Goal: Information Seeking & Learning: Learn about a topic

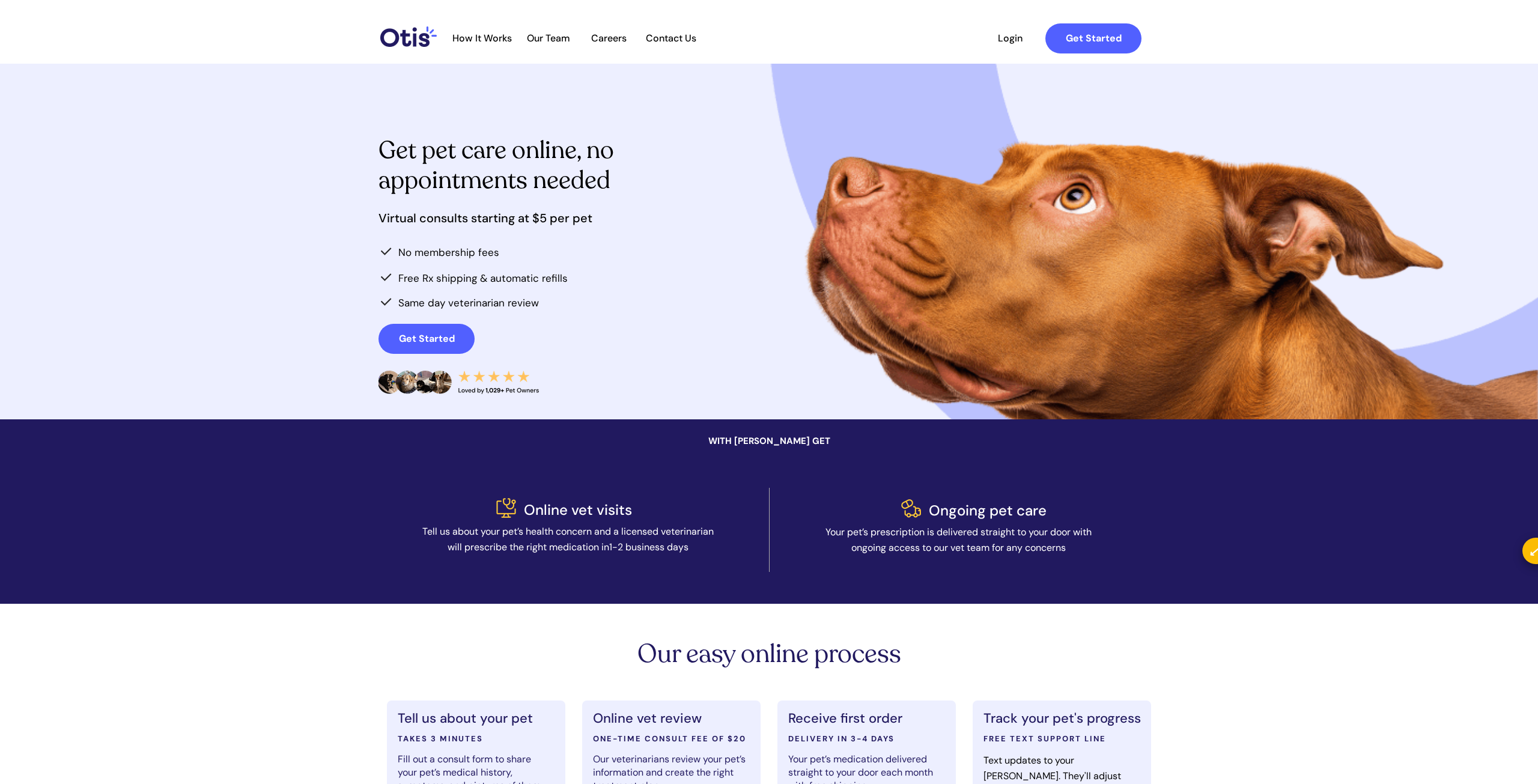
click at [467, 36] on span "How It Works" at bounding box center [482, 38] width 72 height 11
click at [614, 36] on span "Careers" at bounding box center [608, 38] width 59 height 11
click at [543, 32] on span "Our Team" at bounding box center [548, 38] width 59 height 11
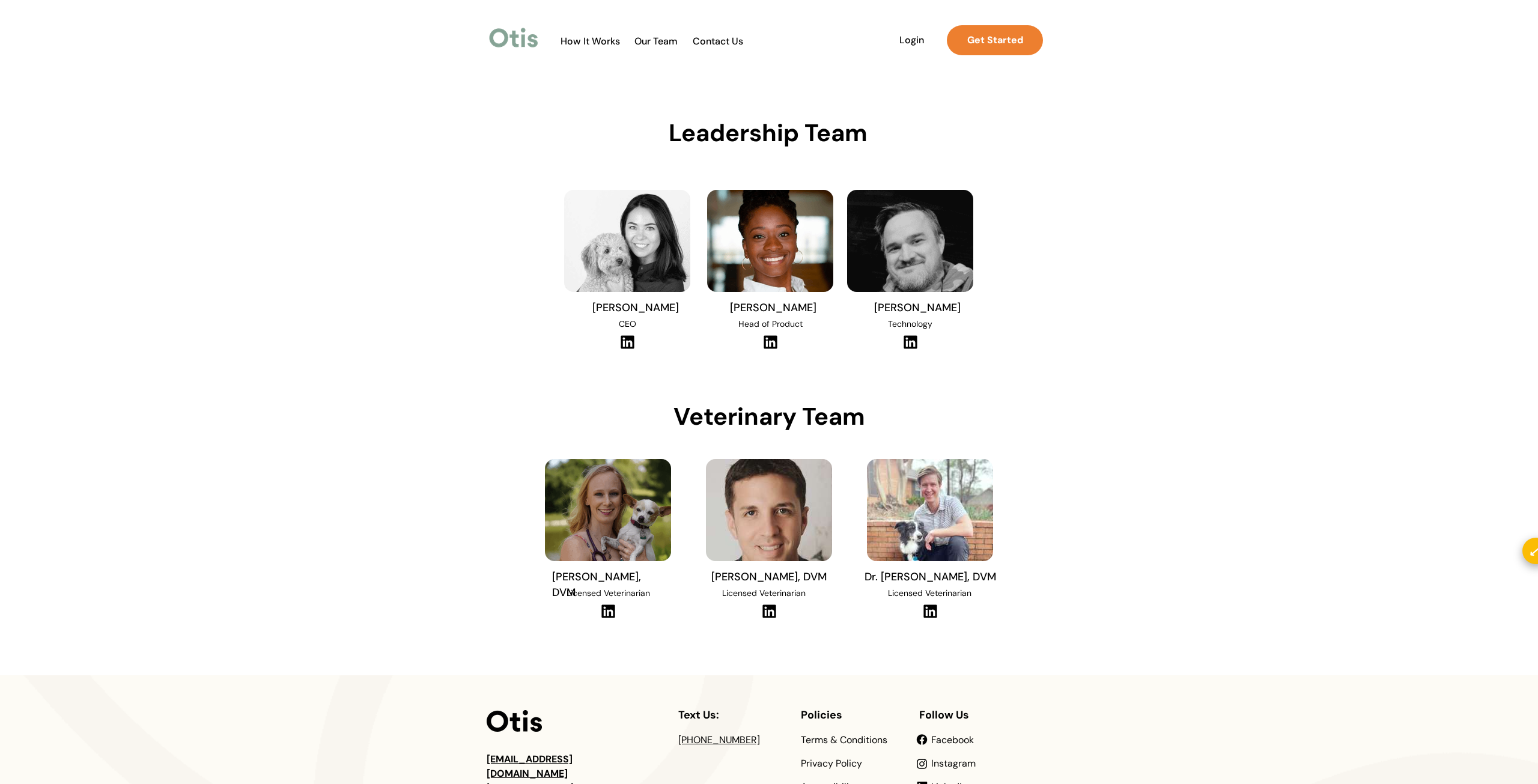
click at [570, 48] on div at bounding box center [800, 40] width 503 height 44
click at [570, 42] on span "How It Works" at bounding box center [591, 41] width 72 height 11
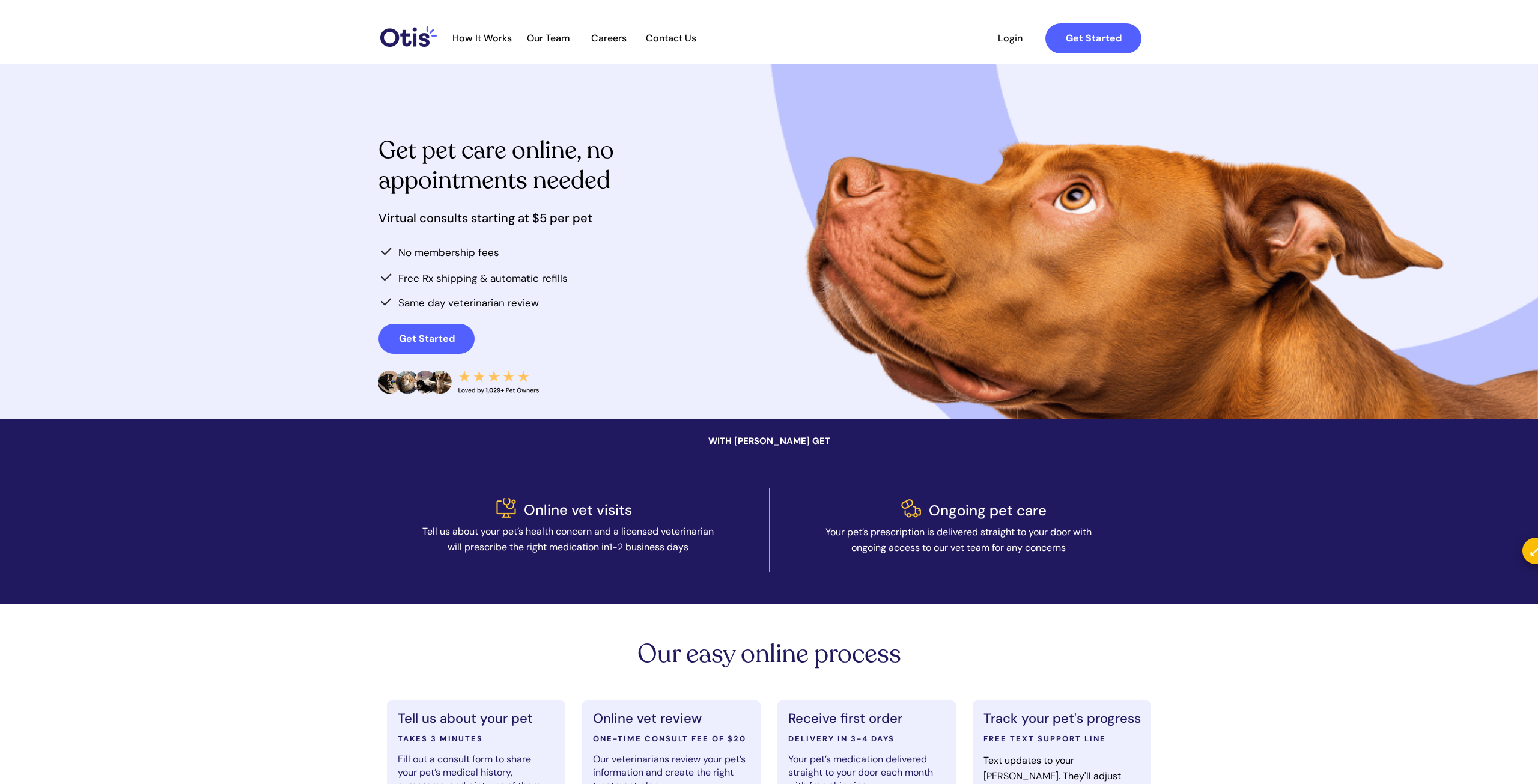
click at [668, 44] on div at bounding box center [796, 39] width 713 height 44
click at [663, 37] on span "Contact Us" at bounding box center [670, 38] width 63 height 11
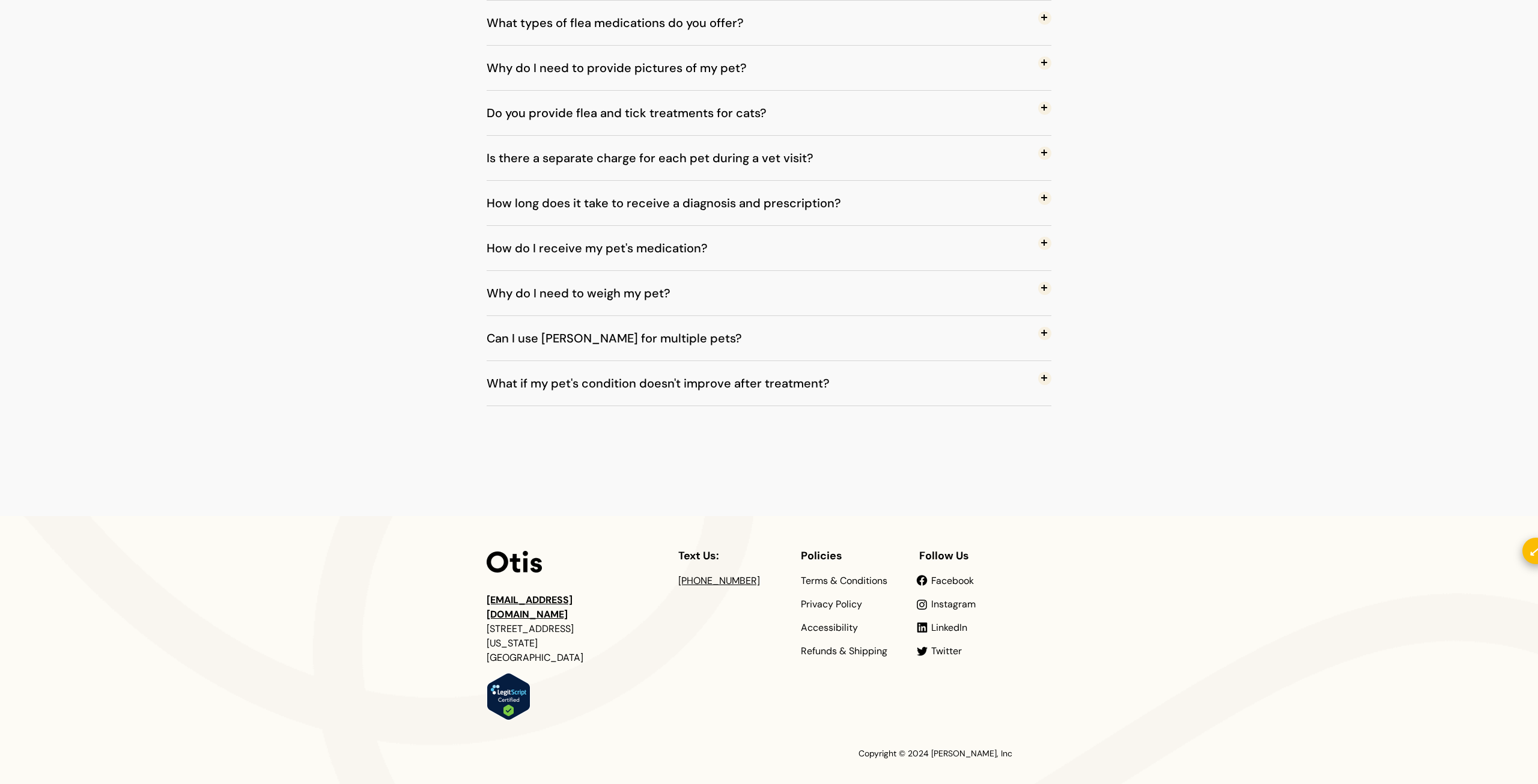
scroll to position [893, 0]
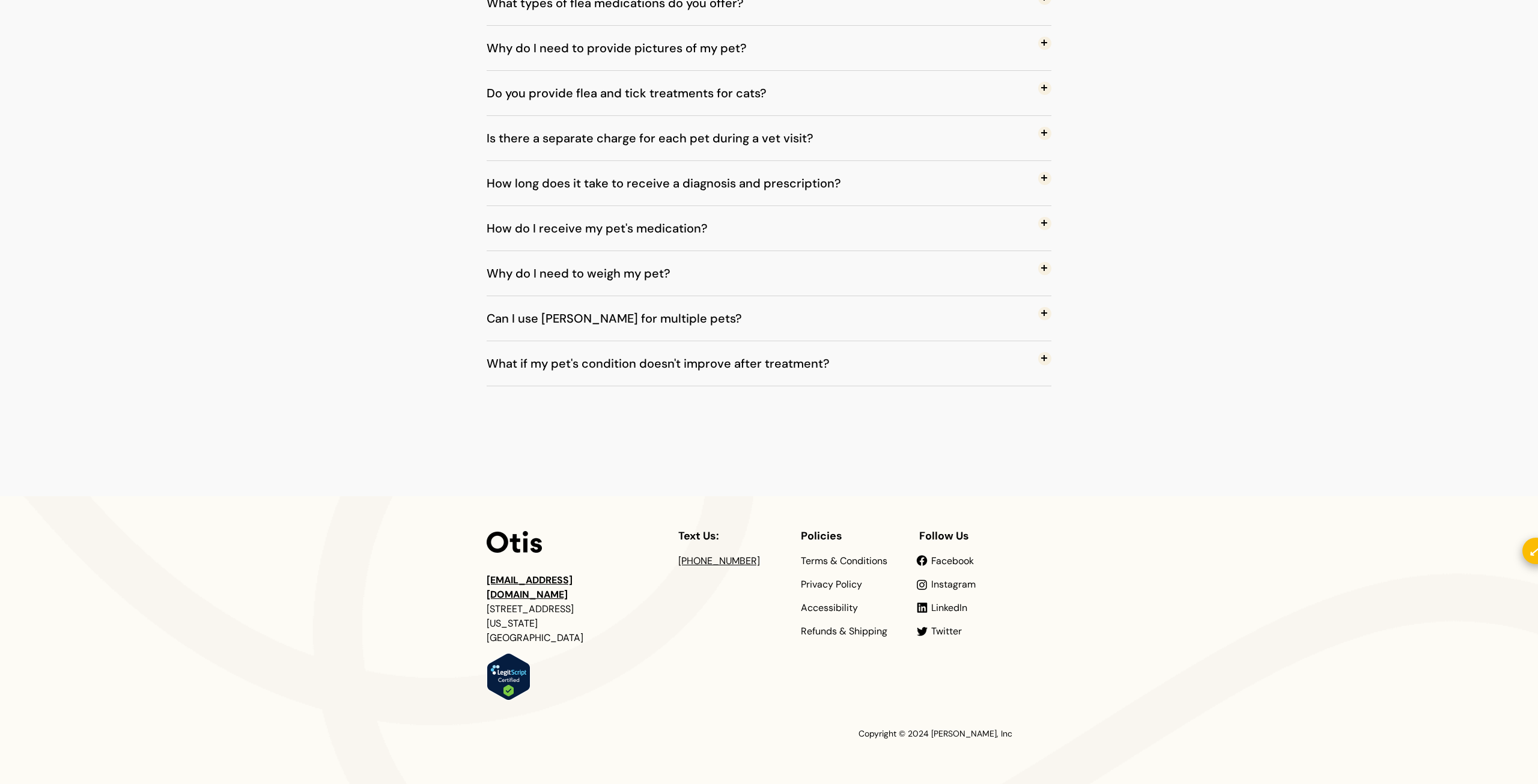
click at [1043, 223] on span at bounding box center [1045, 223] width 13 height 13
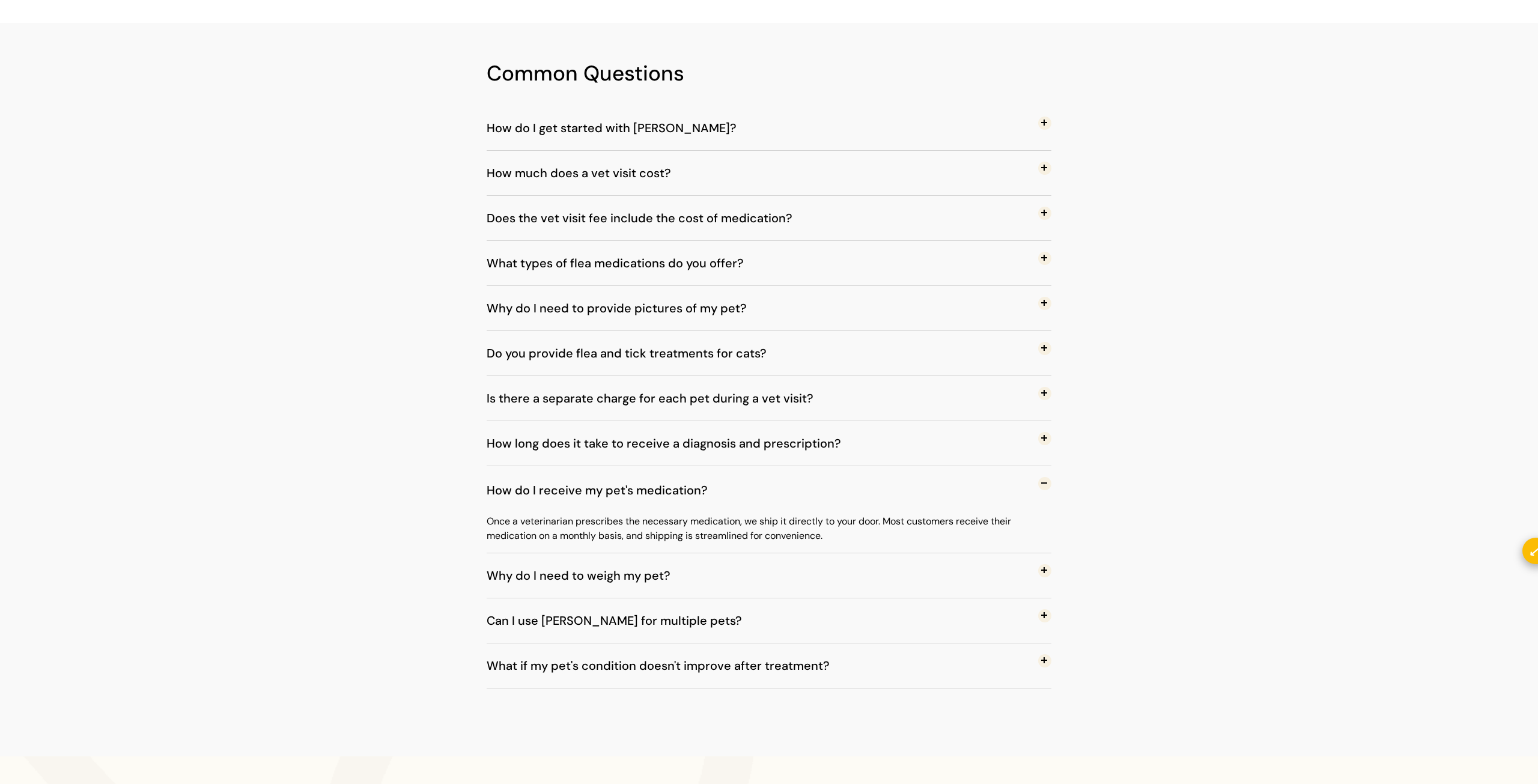
scroll to position [610, 0]
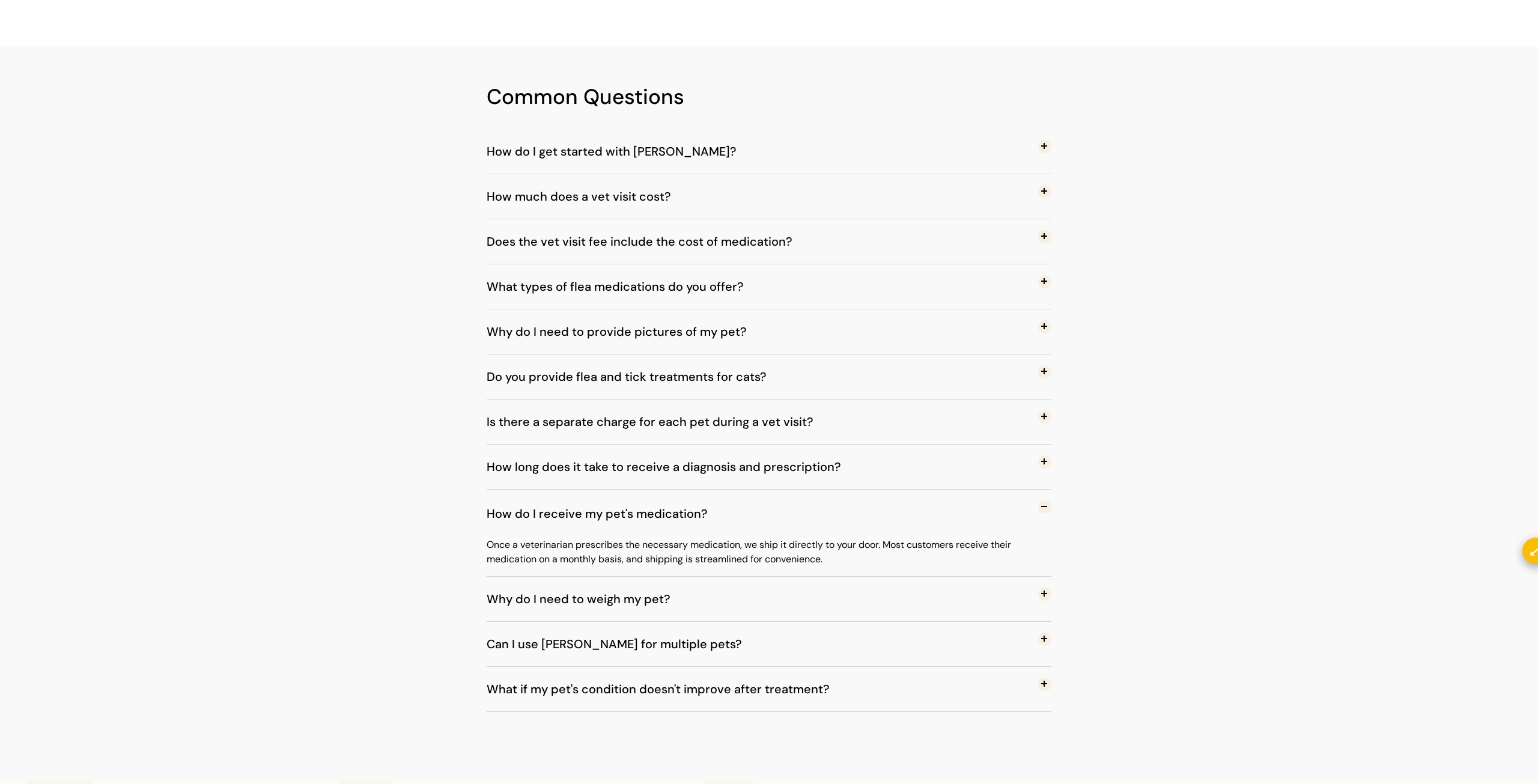
click at [1046, 147] on span at bounding box center [1045, 147] width 13 height 13
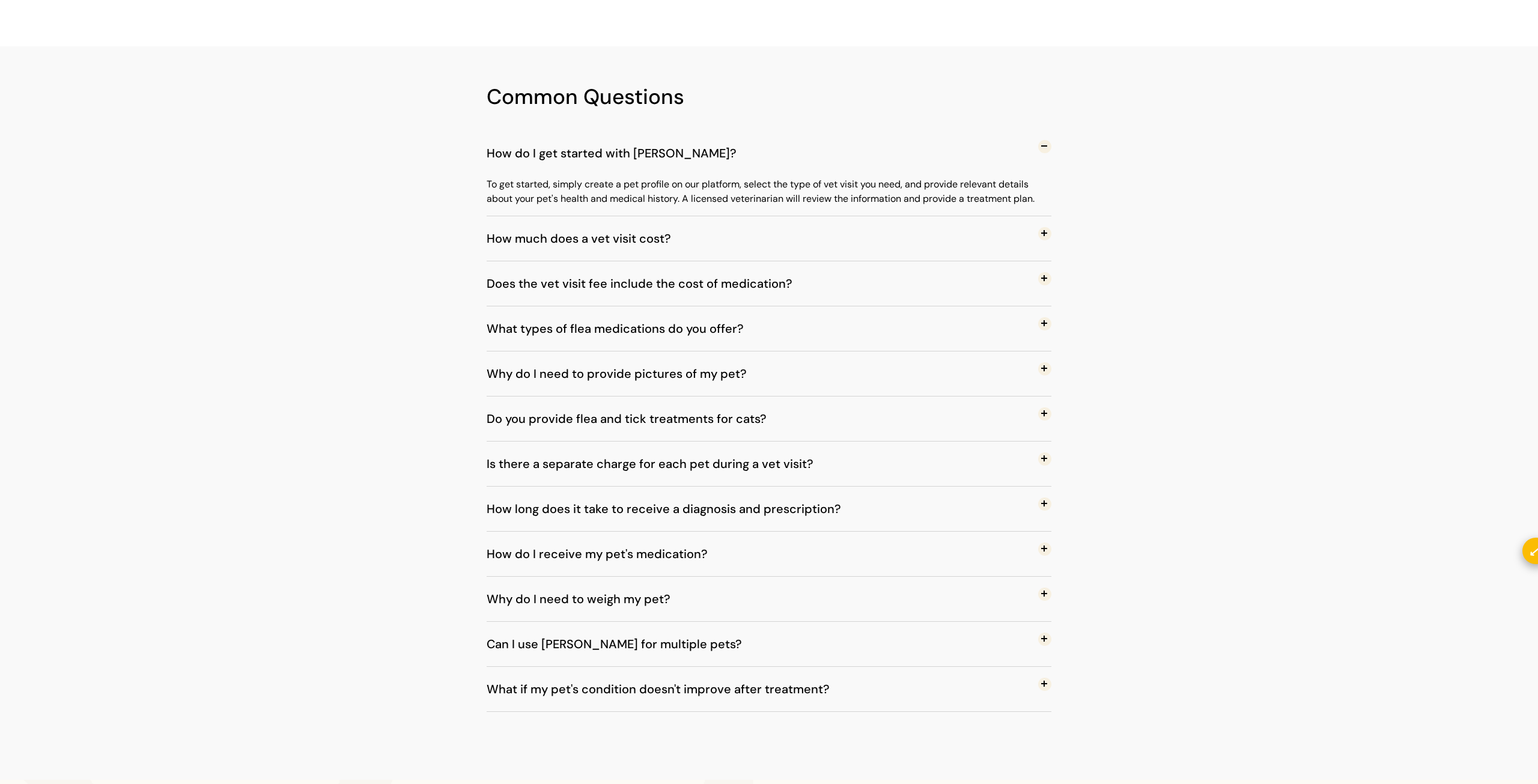
drag, startPoint x: 1030, startPoint y: 231, endPoint x: 1037, endPoint y: 234, distance: 7.6
click at [1035, 233] on button "How much does a vet visit cost?" at bounding box center [769, 238] width 565 height 44
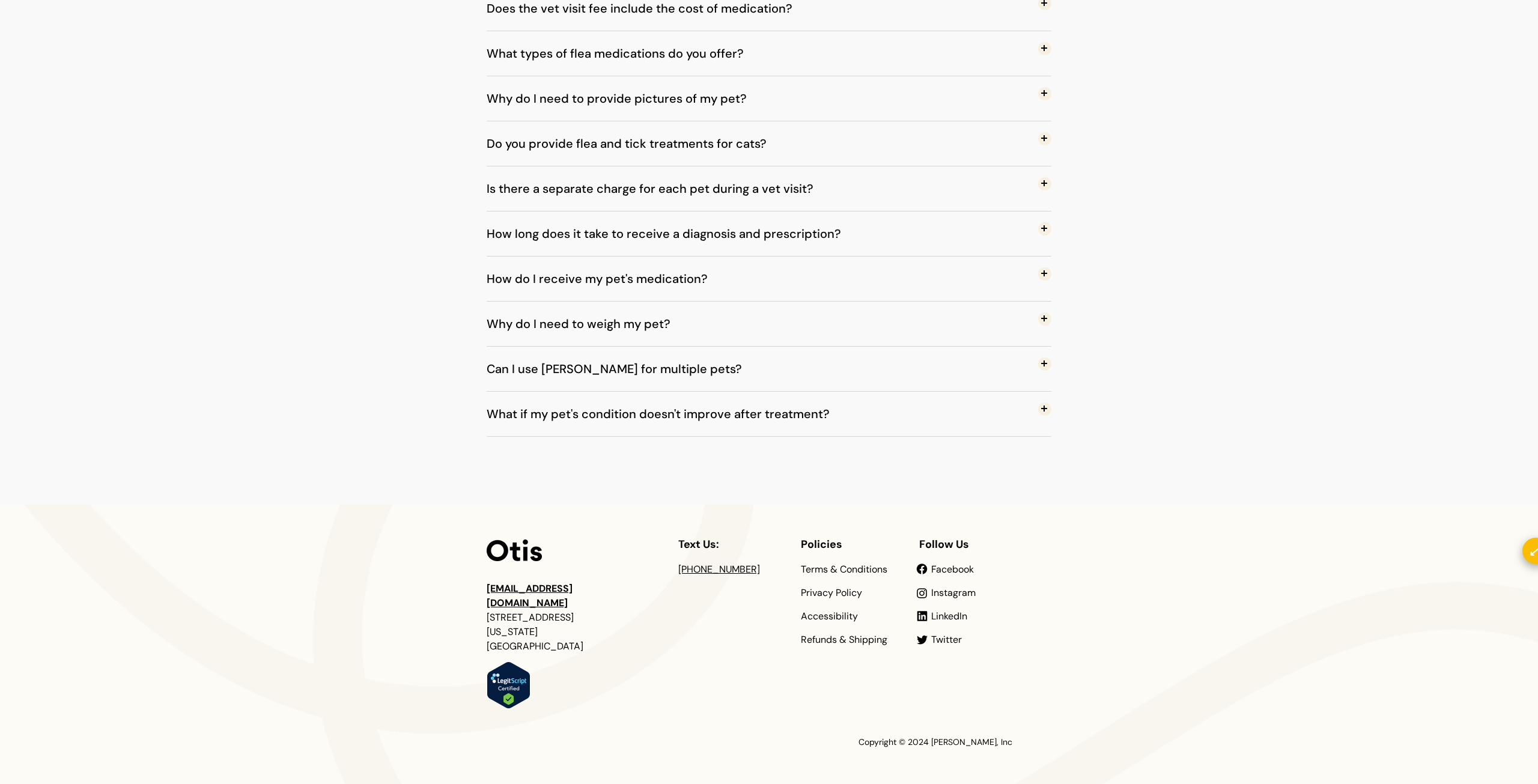
scroll to position [893, 0]
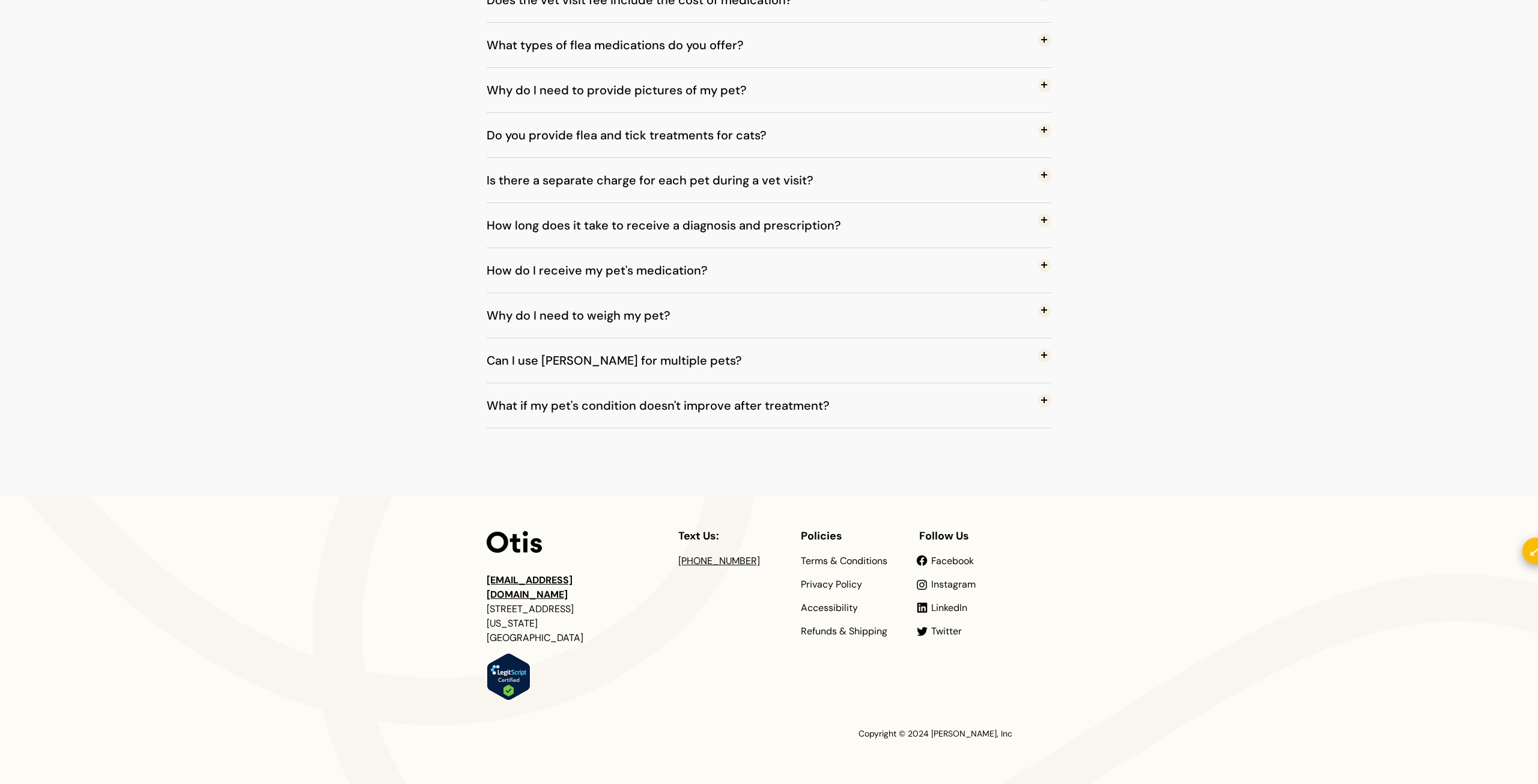
click at [1044, 262] on span at bounding box center [1045, 265] width 13 height 13
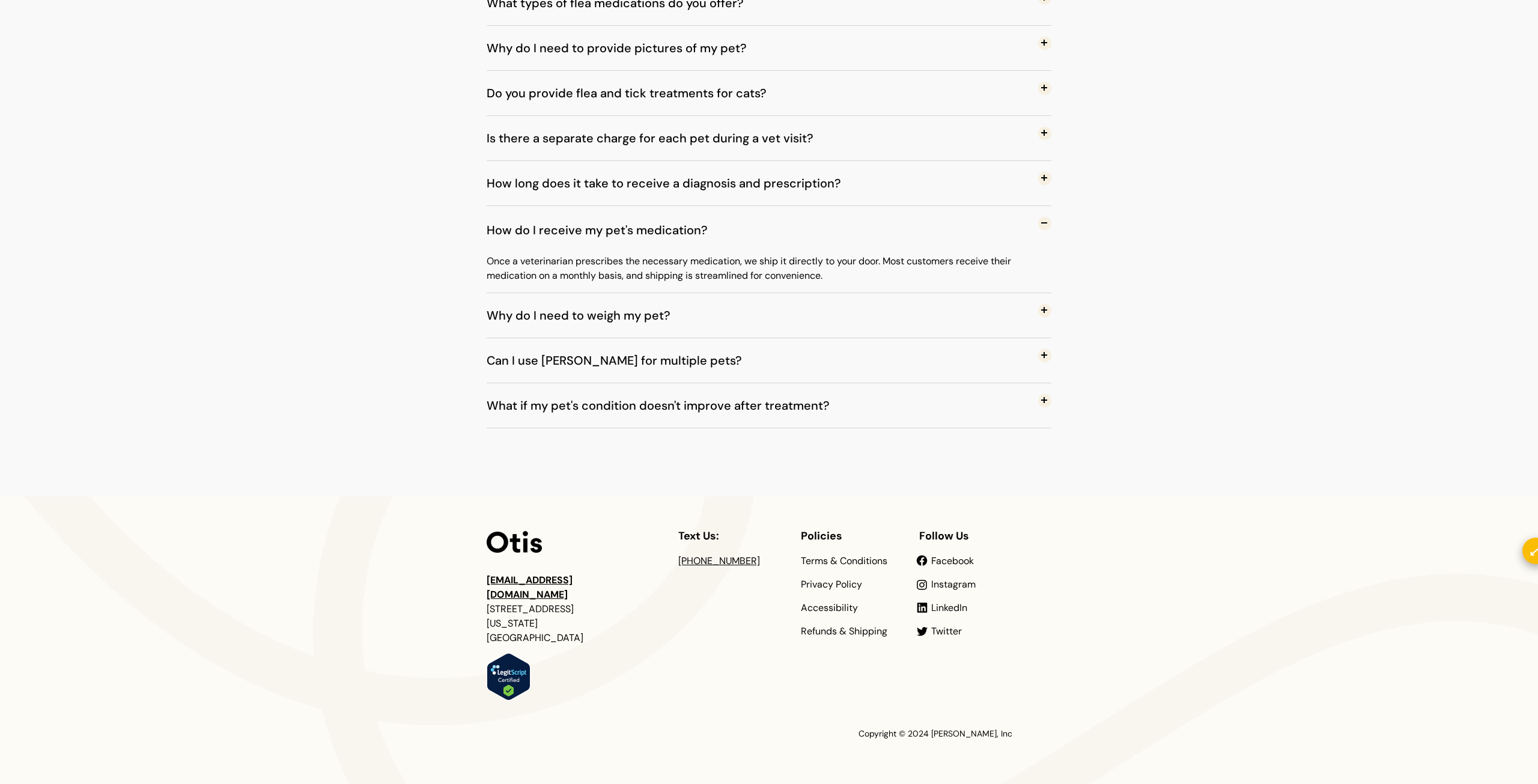
click at [1041, 224] on span at bounding box center [1045, 223] width 13 height 13
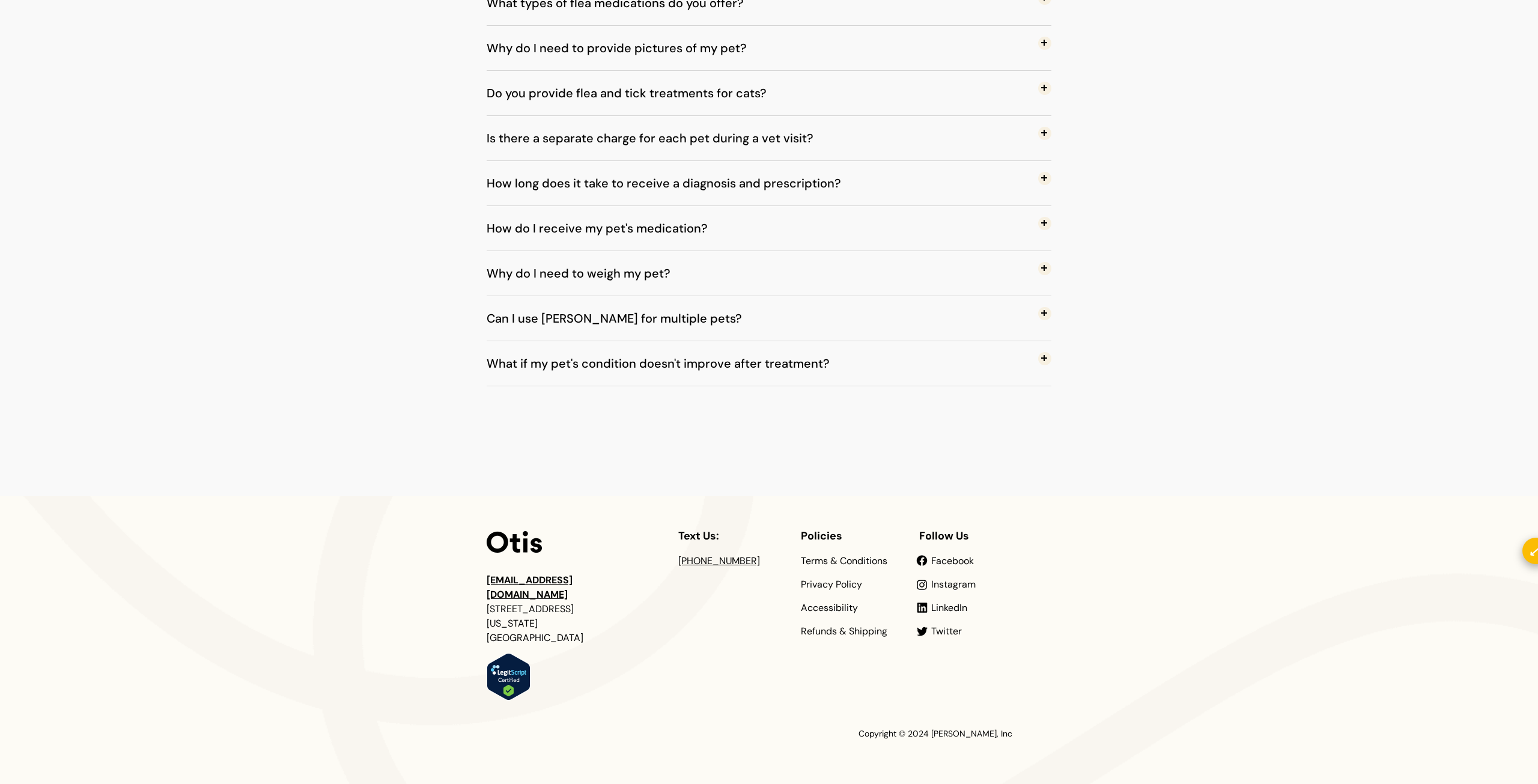
click at [1045, 179] on span at bounding box center [1045, 178] width 13 height 13
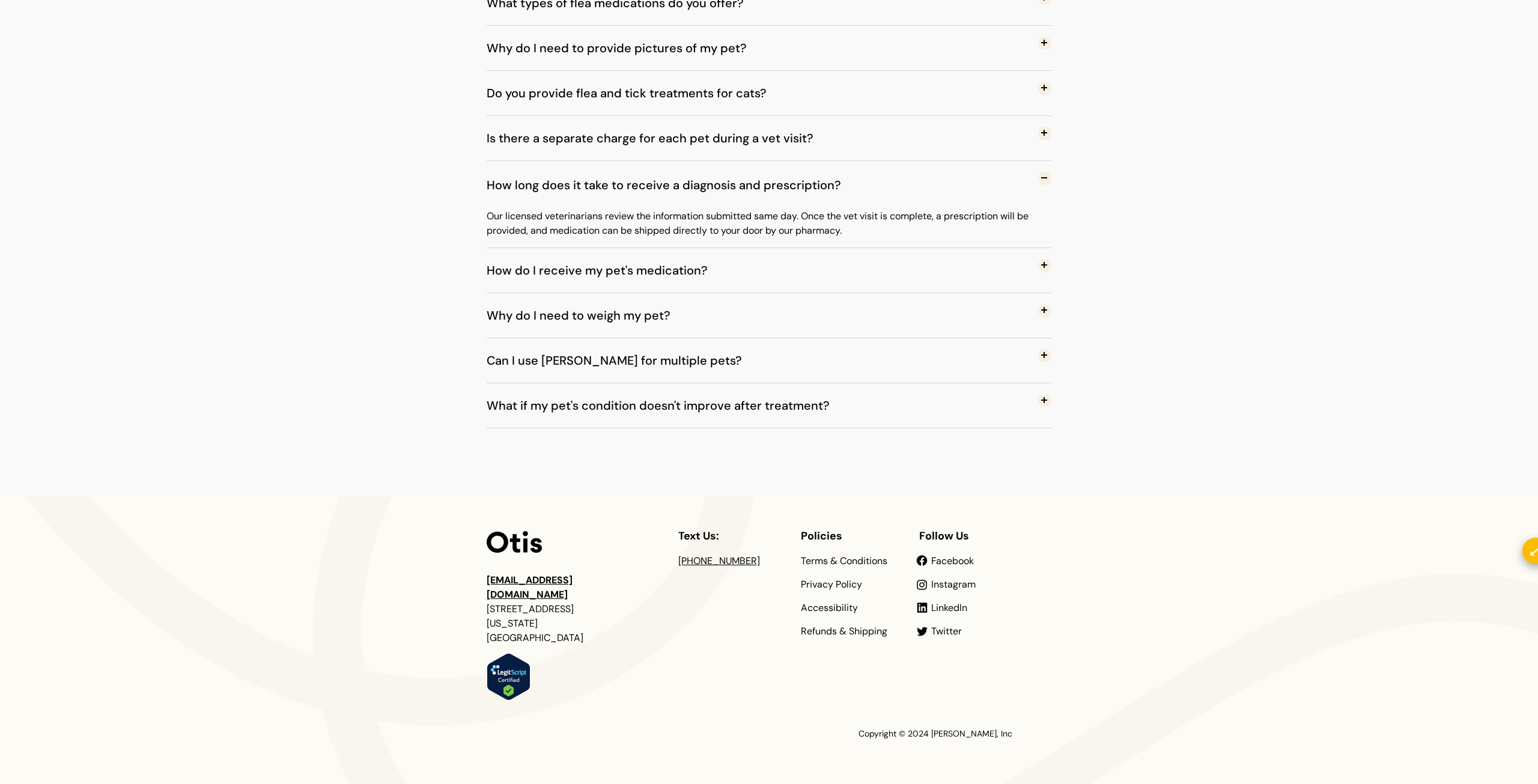
click at [626, 217] on p "Our licensed veterinarians review the information submitted same day. Once the …" at bounding box center [769, 223] width 565 height 28
click at [688, 226] on p "Our licensed veterinarians review the information submitted same day. Once the …" at bounding box center [769, 223] width 565 height 28
drag, startPoint x: 806, startPoint y: 214, endPoint x: 853, endPoint y: 227, distance: 48.8
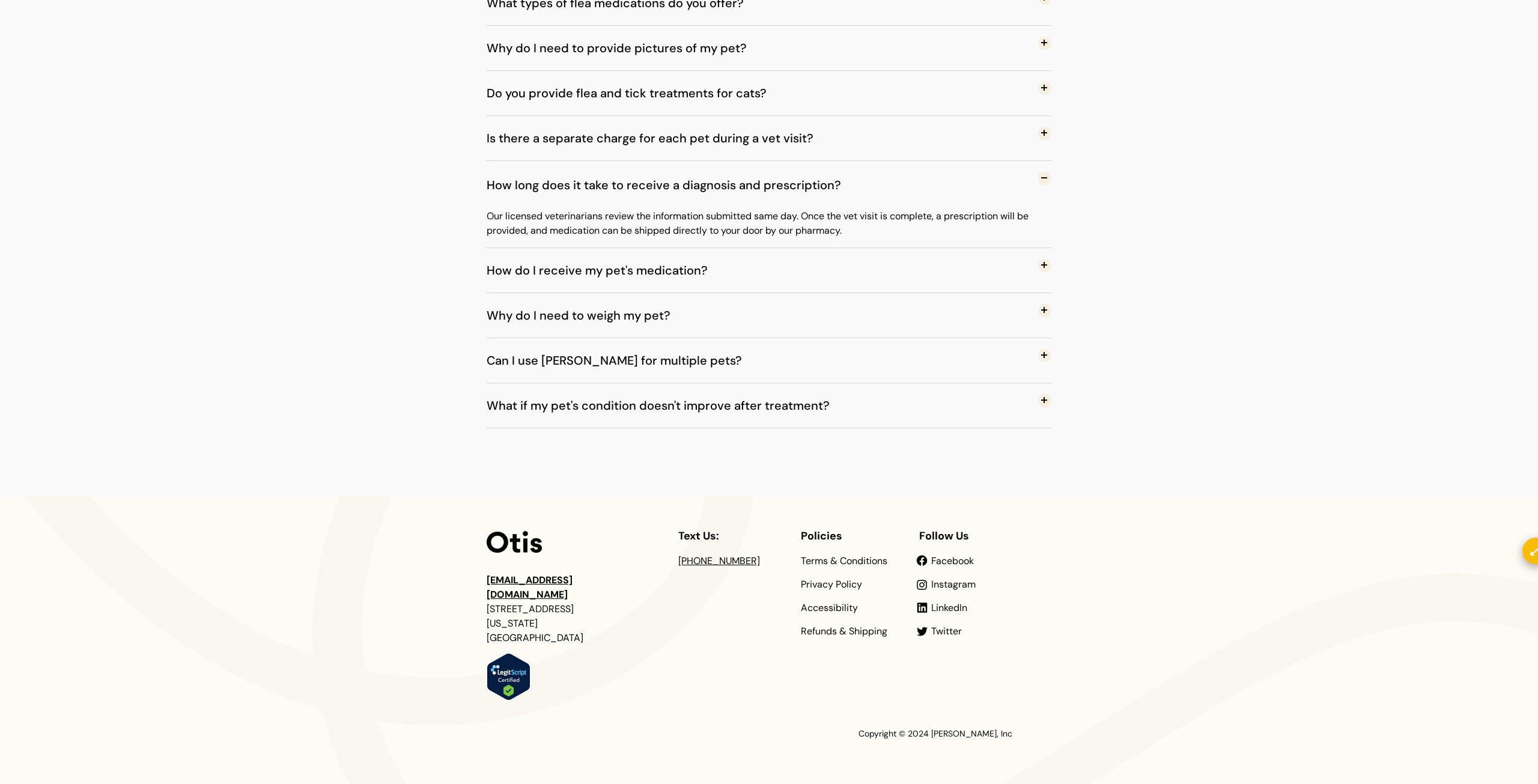
click at [853, 227] on p "Our licensed veterinarians review the information submitted same day. Once the …" at bounding box center [769, 223] width 565 height 28
click at [810, 224] on p "Our licensed veterinarians review the information submitted same day. Once the …" at bounding box center [769, 223] width 565 height 28
drag, startPoint x: 803, startPoint y: 219, endPoint x: 864, endPoint y: 233, distance: 62.6
click at [864, 233] on p "Our licensed veterinarians review the information submitted same day. Once the …" at bounding box center [769, 223] width 565 height 28
click at [819, 220] on p "Our licensed veterinarians review the information submitted same day. Once the …" at bounding box center [769, 223] width 565 height 28
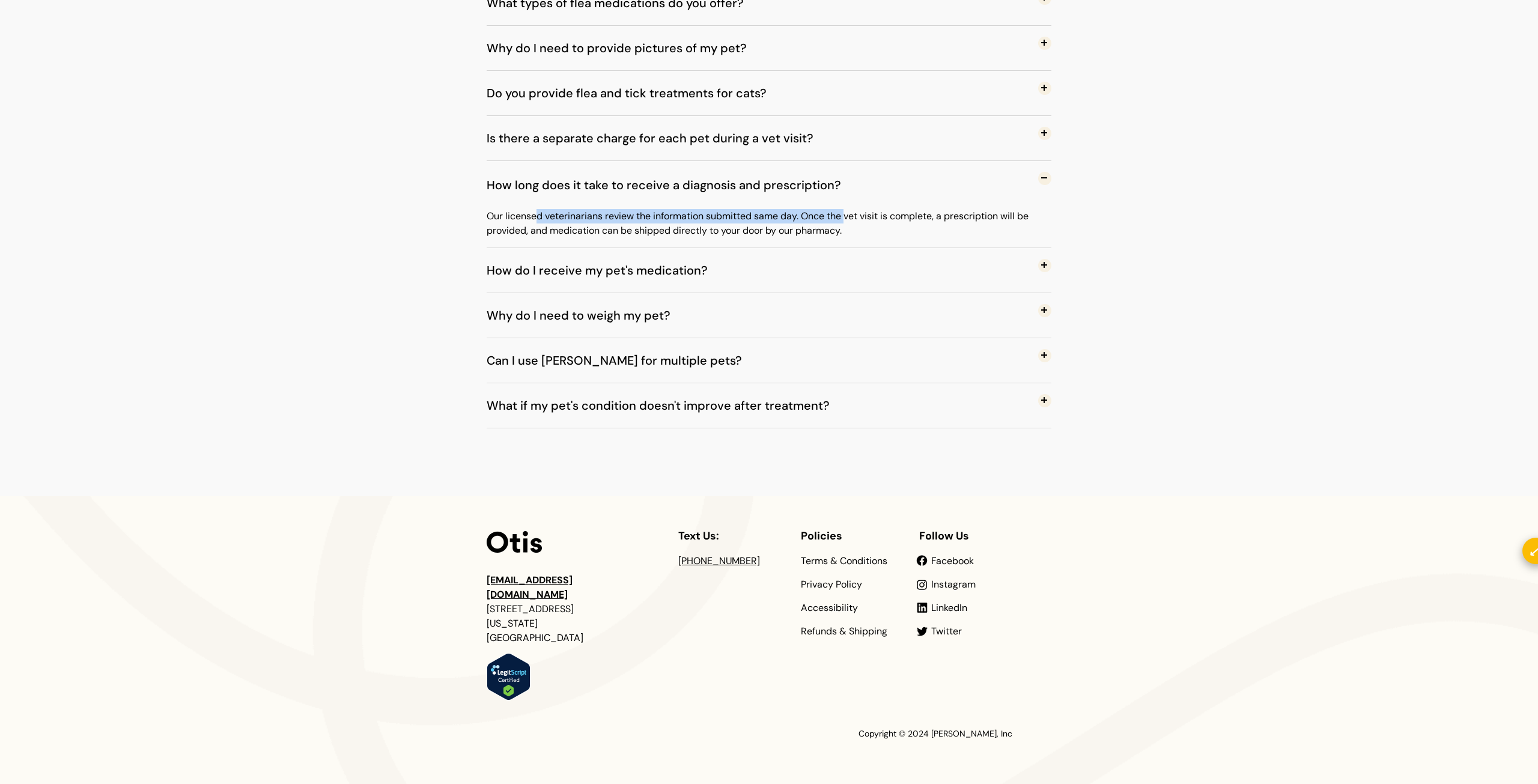
drag, startPoint x: 487, startPoint y: 216, endPoint x: 799, endPoint y: 215, distance: 312.0
click at [799, 215] on p "Our licensed veterinarians review the information submitted same day. Once the …" at bounding box center [769, 223] width 565 height 28
click at [541, 216] on p "Our licensed veterinarians review the information submitted same day. Once the …" at bounding box center [769, 223] width 565 height 28
click at [569, 274] on span "How do I receive my pet's medication?" at bounding box center [606, 270] width 239 height 39
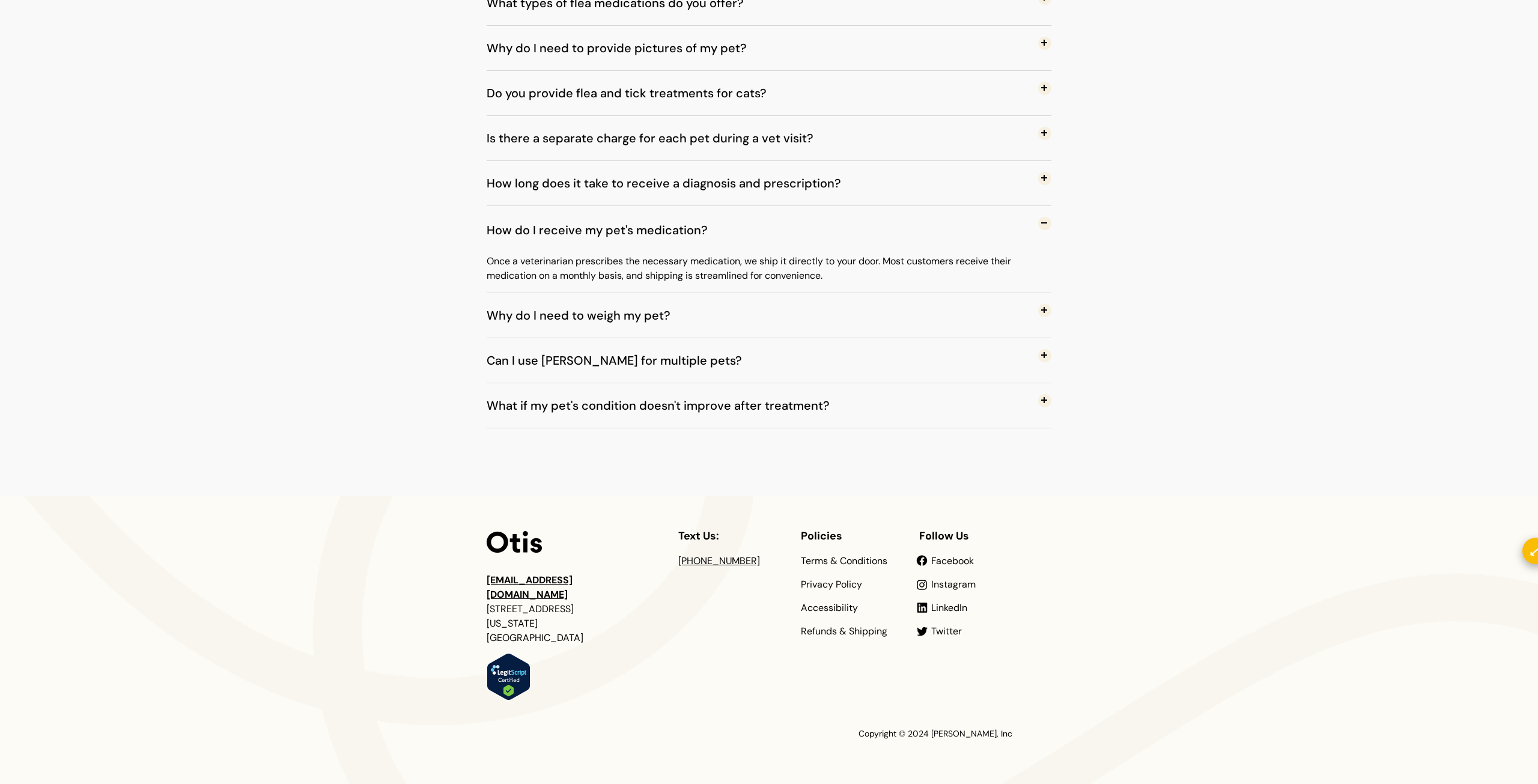
click at [564, 272] on p "Once a veterinarian prescribes the necessary medication, we ship it directly to…" at bounding box center [769, 268] width 565 height 28
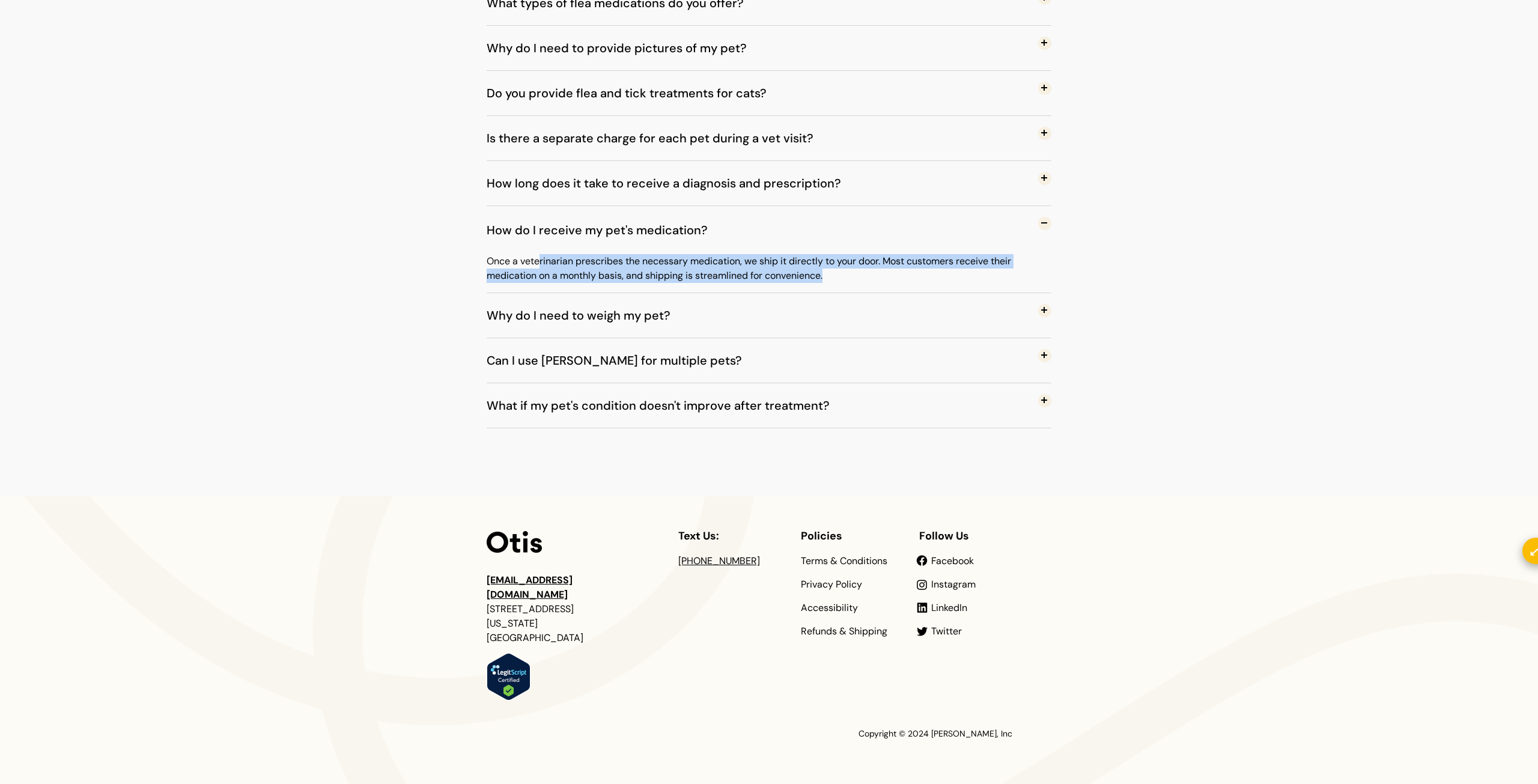
click at [564, 272] on p "Once a veterinarian prescribes the necessary medication, we ship it directly to…" at bounding box center [769, 268] width 565 height 28
click at [581, 261] on p "Once a veterinarian prescribes the necessary medication, we ship it directly to…" at bounding box center [769, 268] width 565 height 28
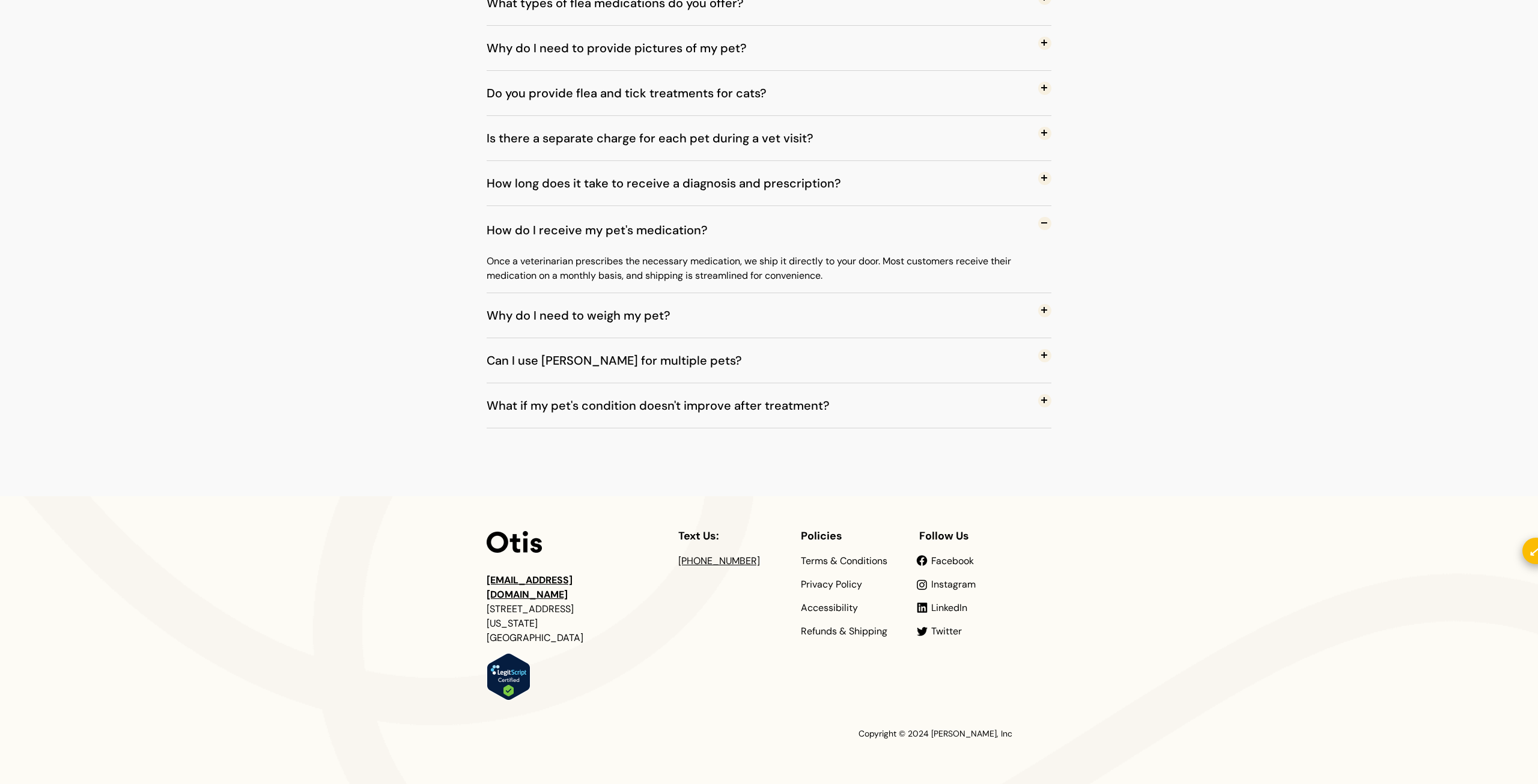
drag, startPoint x: 486, startPoint y: 258, endPoint x: 569, endPoint y: 261, distance: 83.1
click at [569, 261] on p "Once a veterinarian prescribes the necessary medication, we ship it directly to…" at bounding box center [769, 268] width 565 height 28
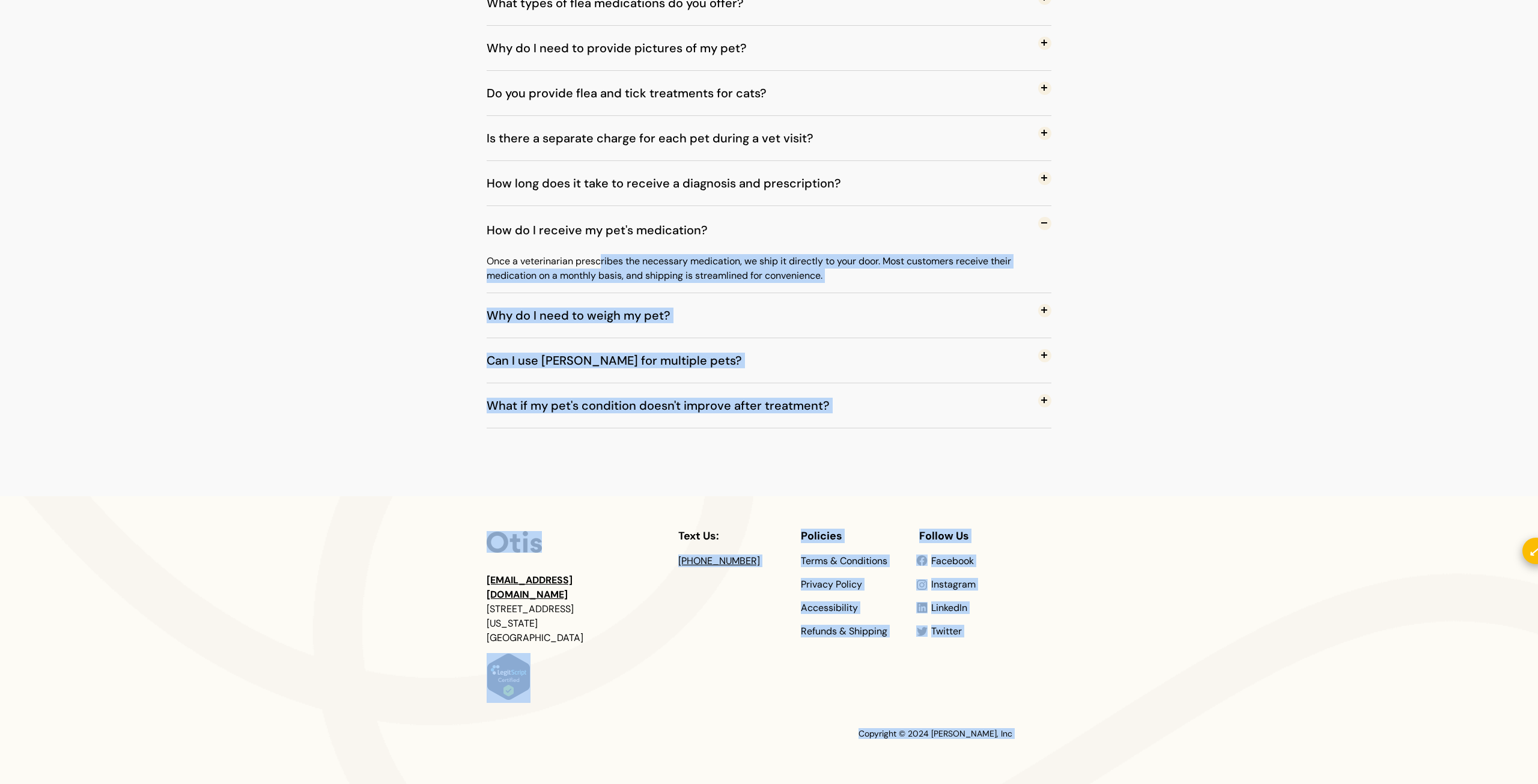
drag, startPoint x: 485, startPoint y: 262, endPoint x: 564, endPoint y: 264, distance: 79.0
click at [565, 265] on p "Once a veterinarian prescribes the necessary medication, we ship it directly to…" at bounding box center [769, 268] width 565 height 28
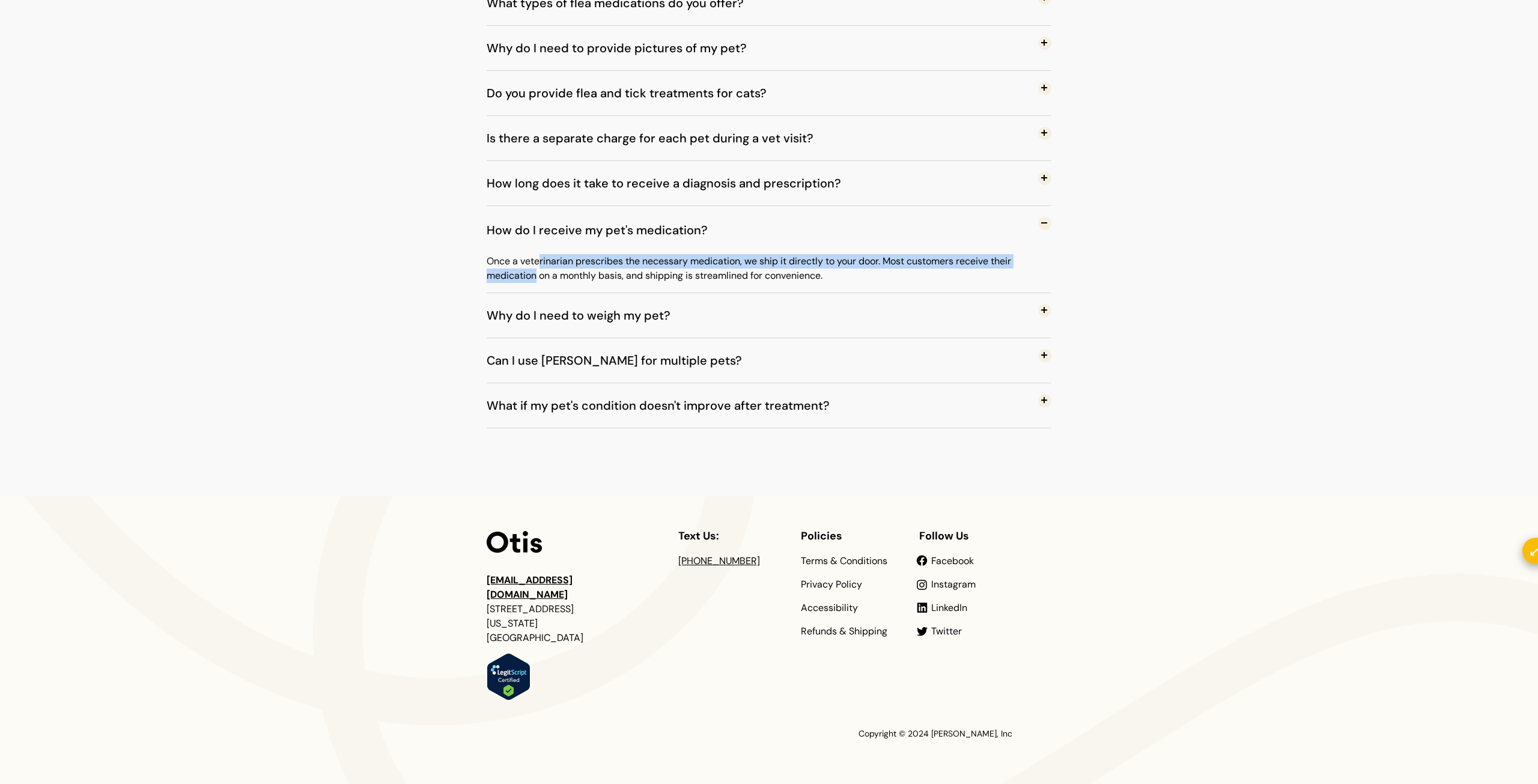
drag, startPoint x: 487, startPoint y: 259, endPoint x: 1032, endPoint y: 260, distance: 545.0
click at [1032, 260] on p "Once a veterinarian prescribes the necessary medication, we ship it directly to…" at bounding box center [769, 268] width 565 height 28
click at [609, 319] on span "Why do I need to weigh my pet?" at bounding box center [588, 315] width 202 height 39
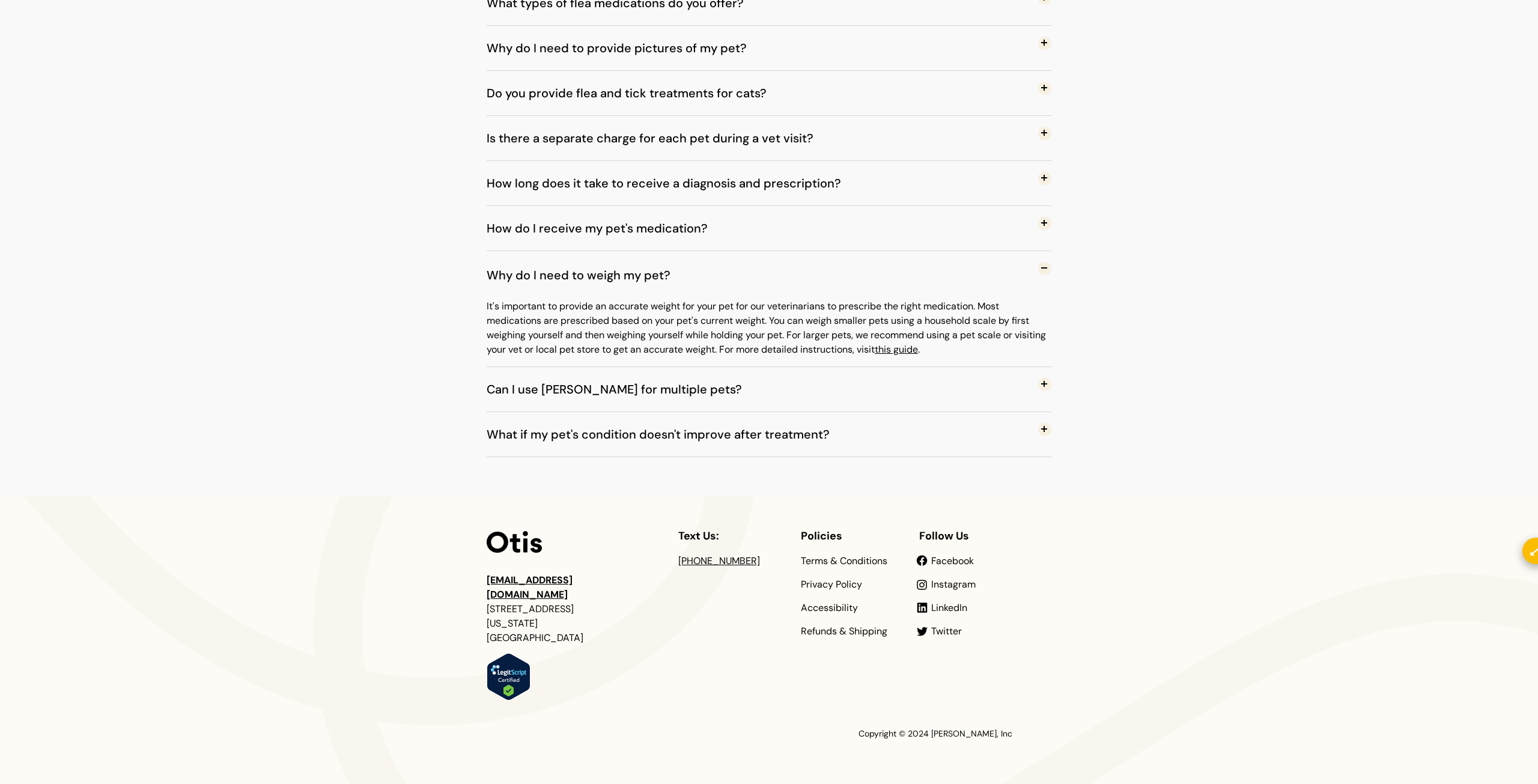
click at [603, 318] on p "It's important to provide an accurate weight for your pet for our veterinarians…" at bounding box center [769, 327] width 565 height 58
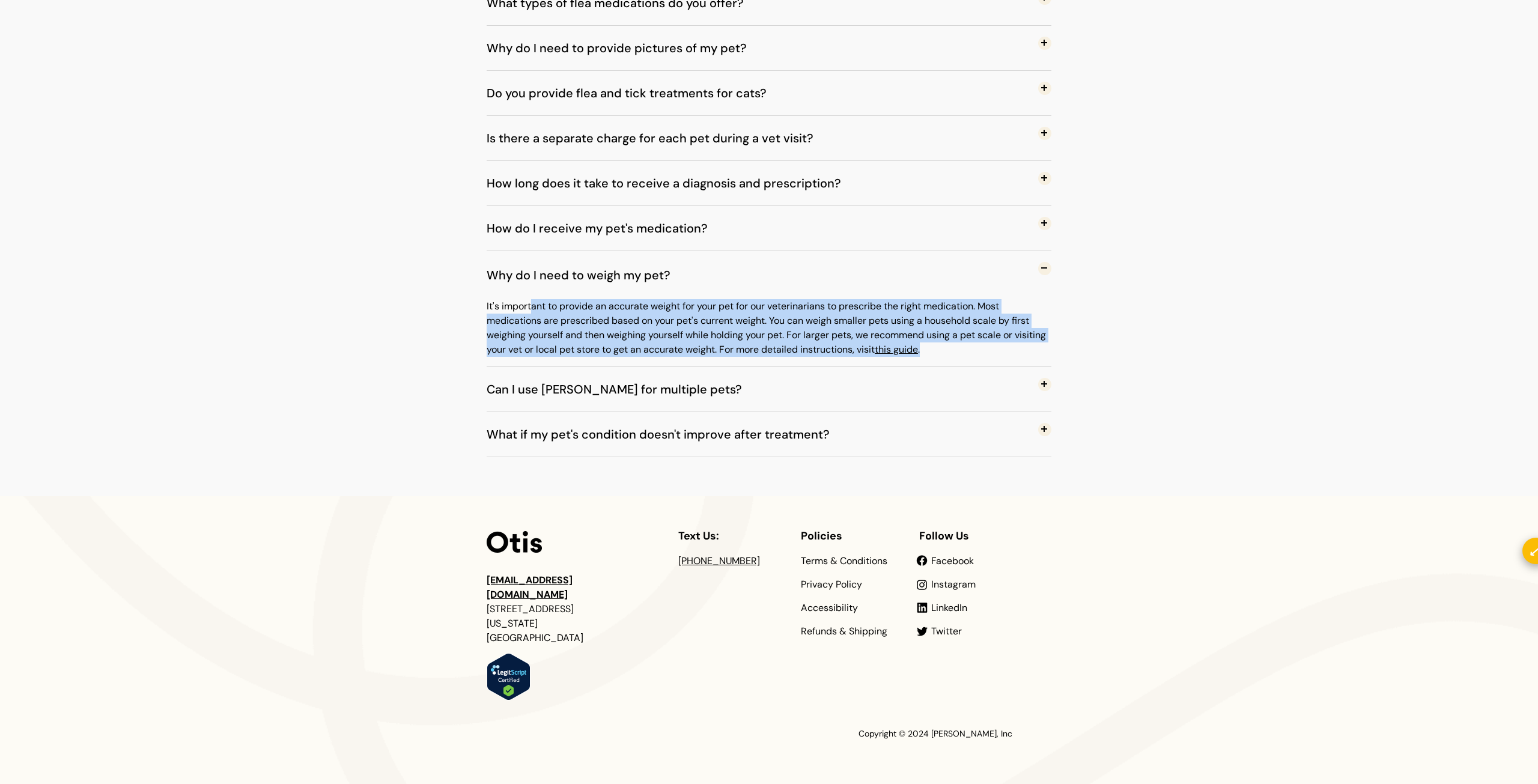
click at [603, 318] on p "It's important to provide an accurate weight for your pet for our veterinarians…" at bounding box center [769, 327] width 565 height 58
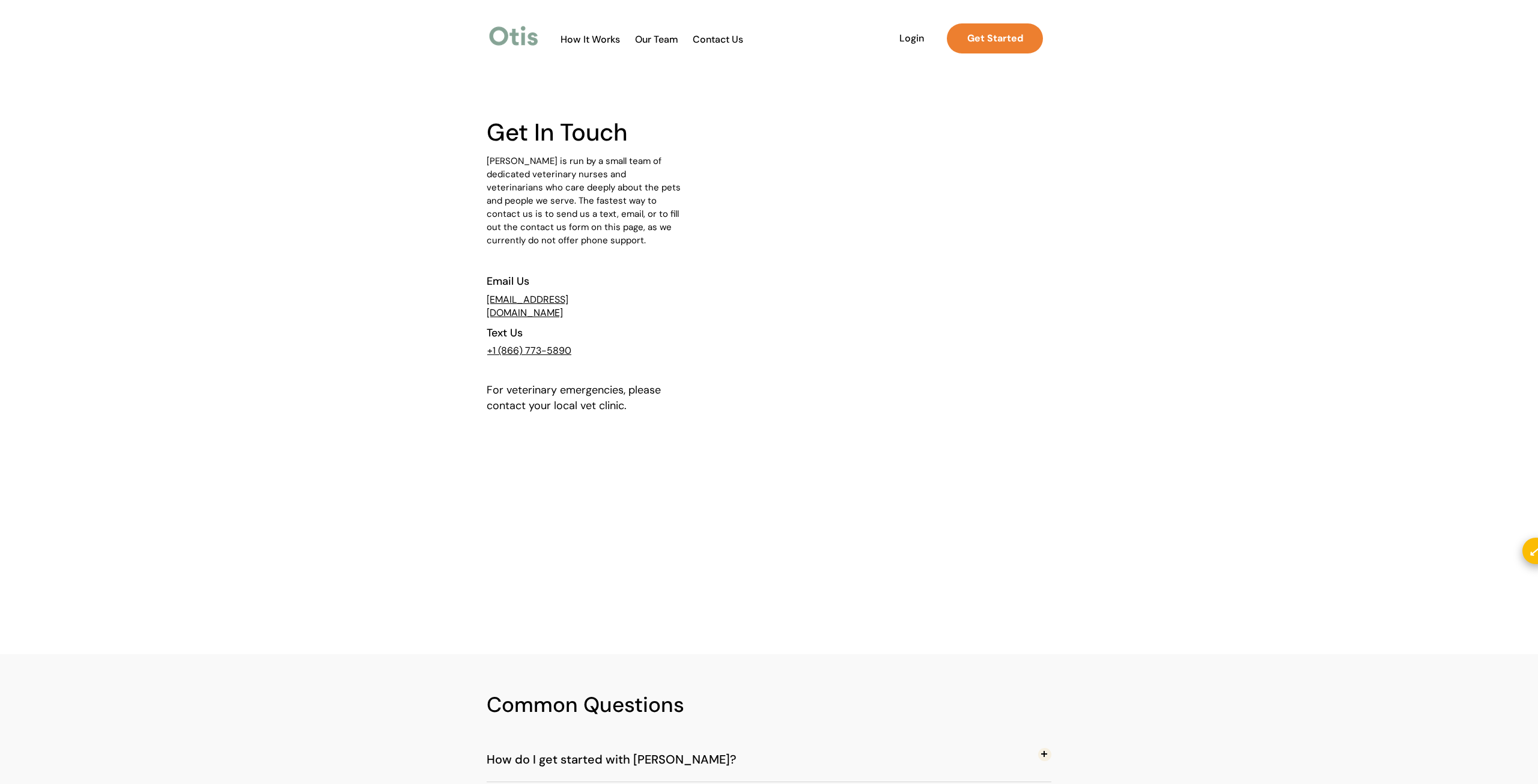
scroll to position [0, 0]
click at [653, 215] on span "Otis is run by a small team of dedicated veterinary nurses and veterinarians wh…" at bounding box center [584, 203] width 194 height 92
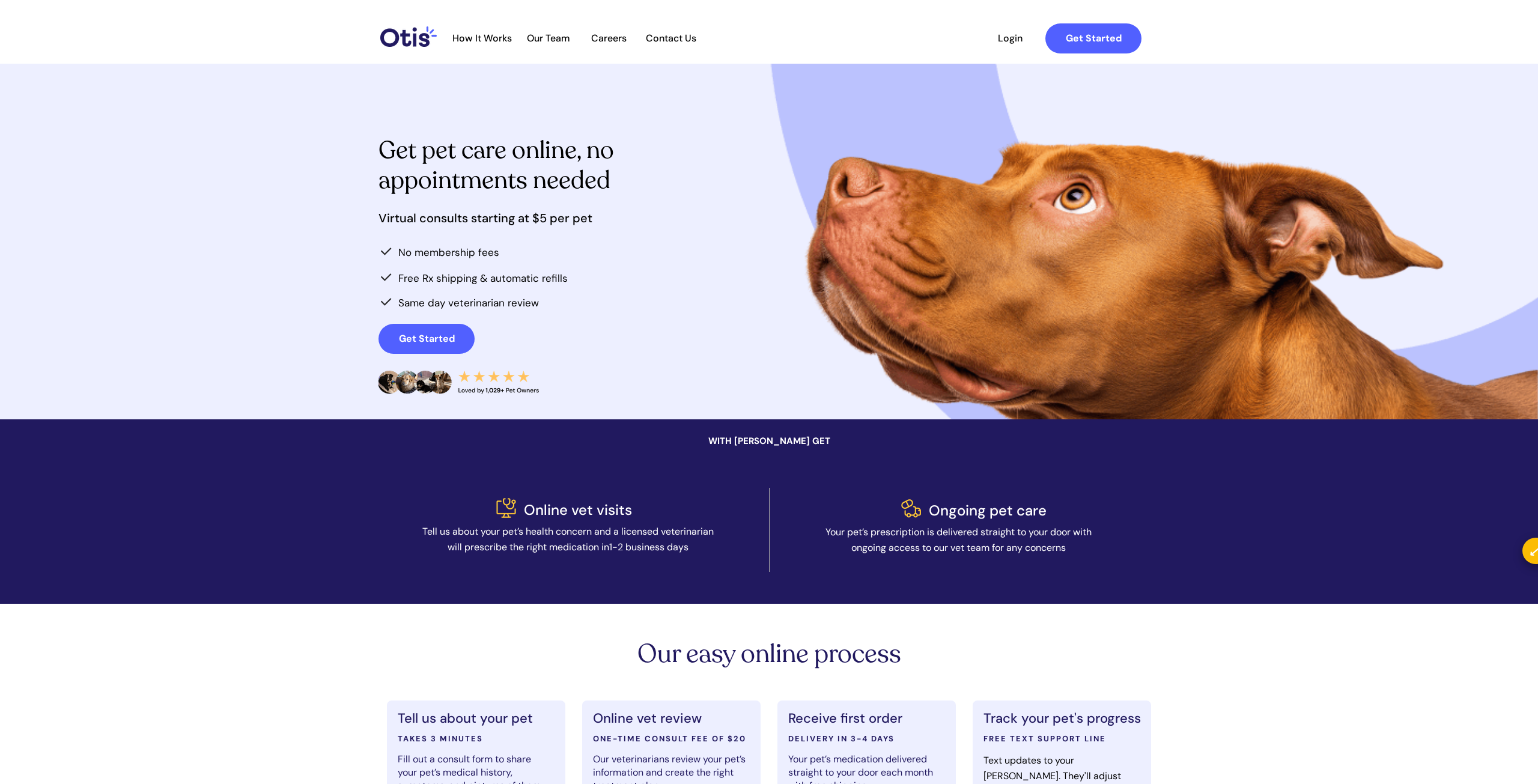
click at [601, 44] on div at bounding box center [796, 39] width 713 height 44
click at [603, 38] on span "Careers" at bounding box center [608, 38] width 59 height 11
